Goal: Use online tool/utility: Utilize a website feature to perform a specific function

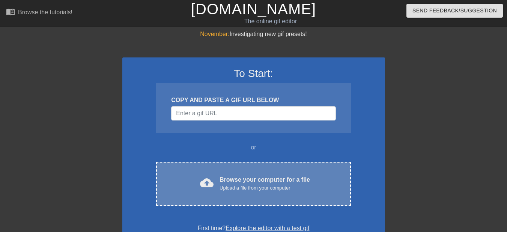
click at [230, 181] on div "Browse your computer for a file Upload a file from your computer" at bounding box center [264, 183] width 90 height 17
